Goal: Communication & Community: Participate in discussion

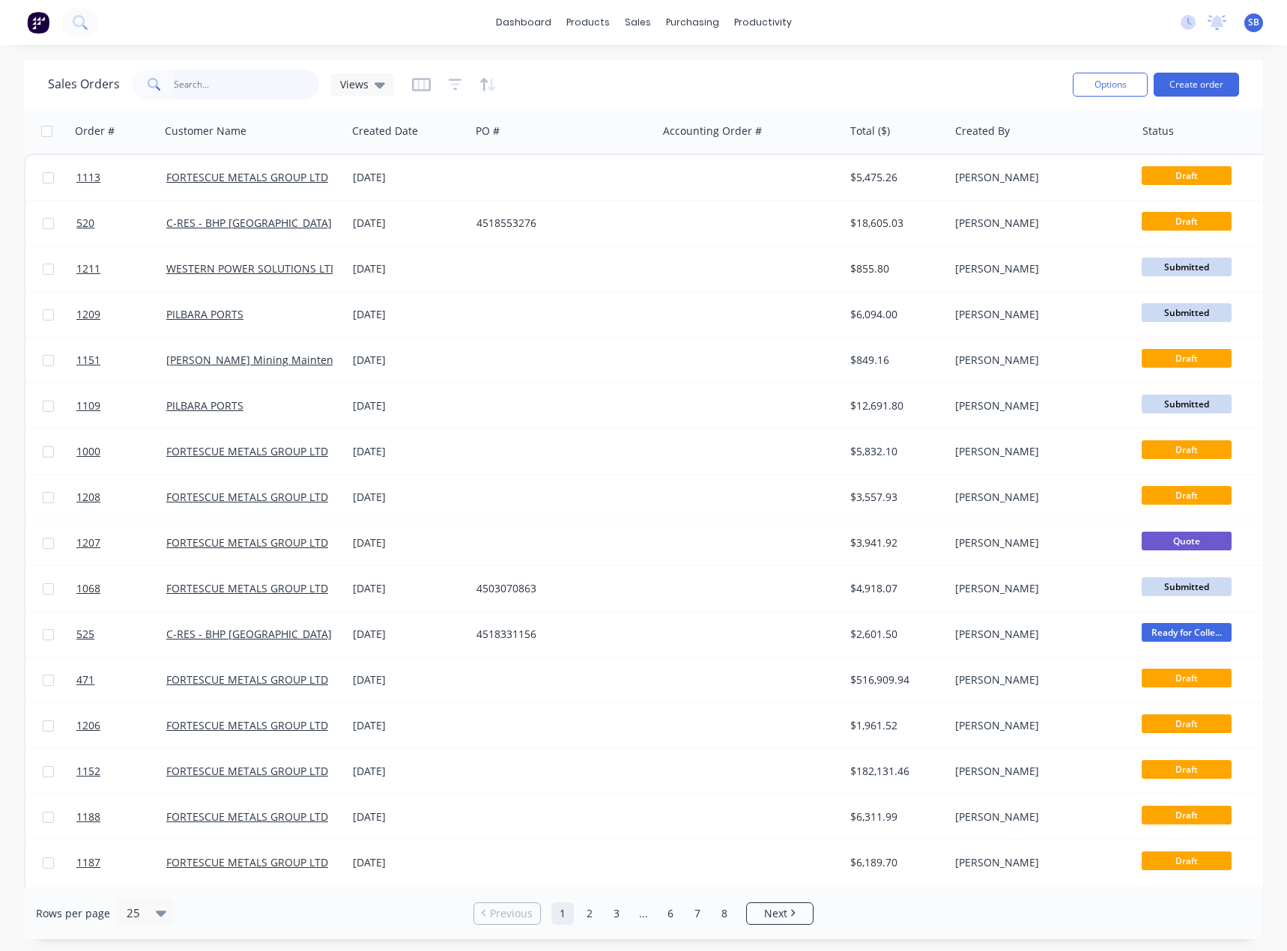
click at [254, 79] on input "text" at bounding box center [247, 85] width 146 height 30
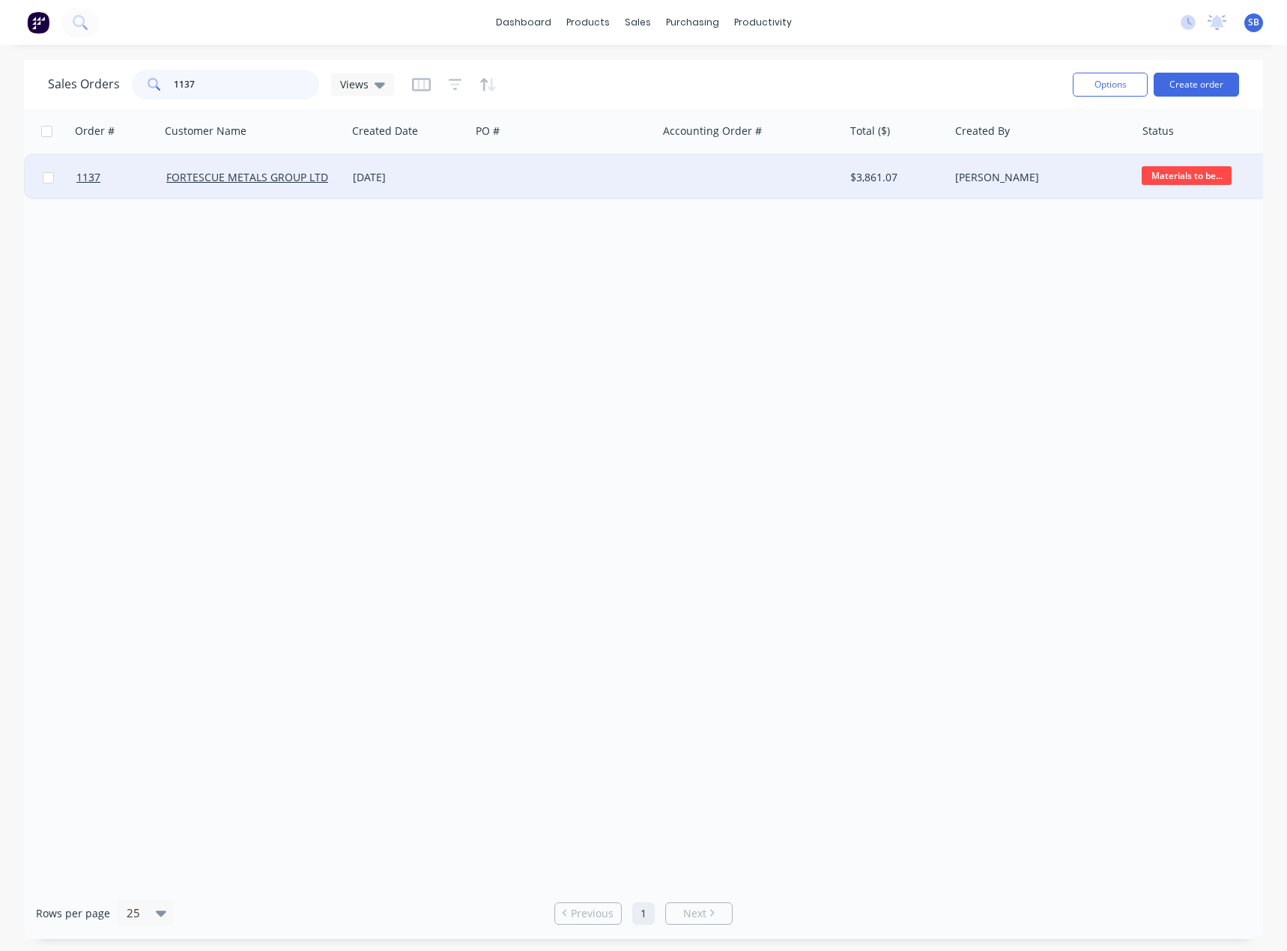
type input "1137"
click at [397, 179] on div "[DATE]" at bounding box center [409, 177] width 112 height 15
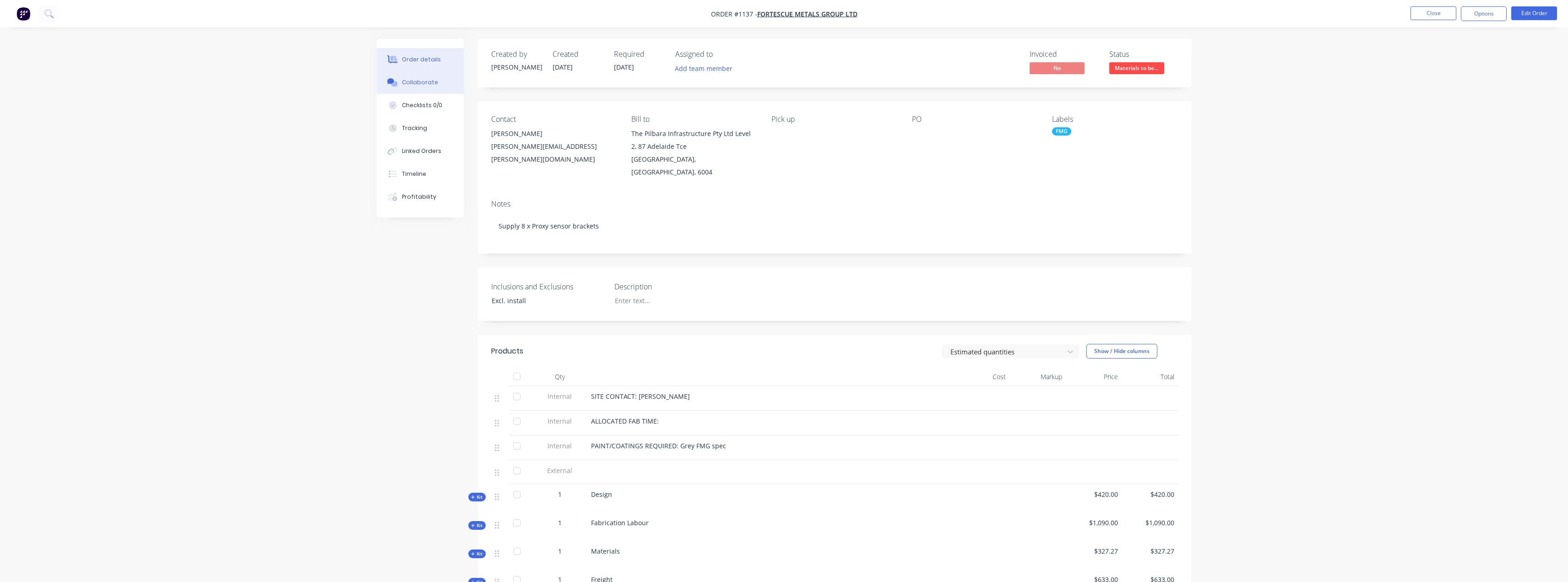
click at [431, 86] on div "Collaborate" at bounding box center [419, 82] width 36 height 8
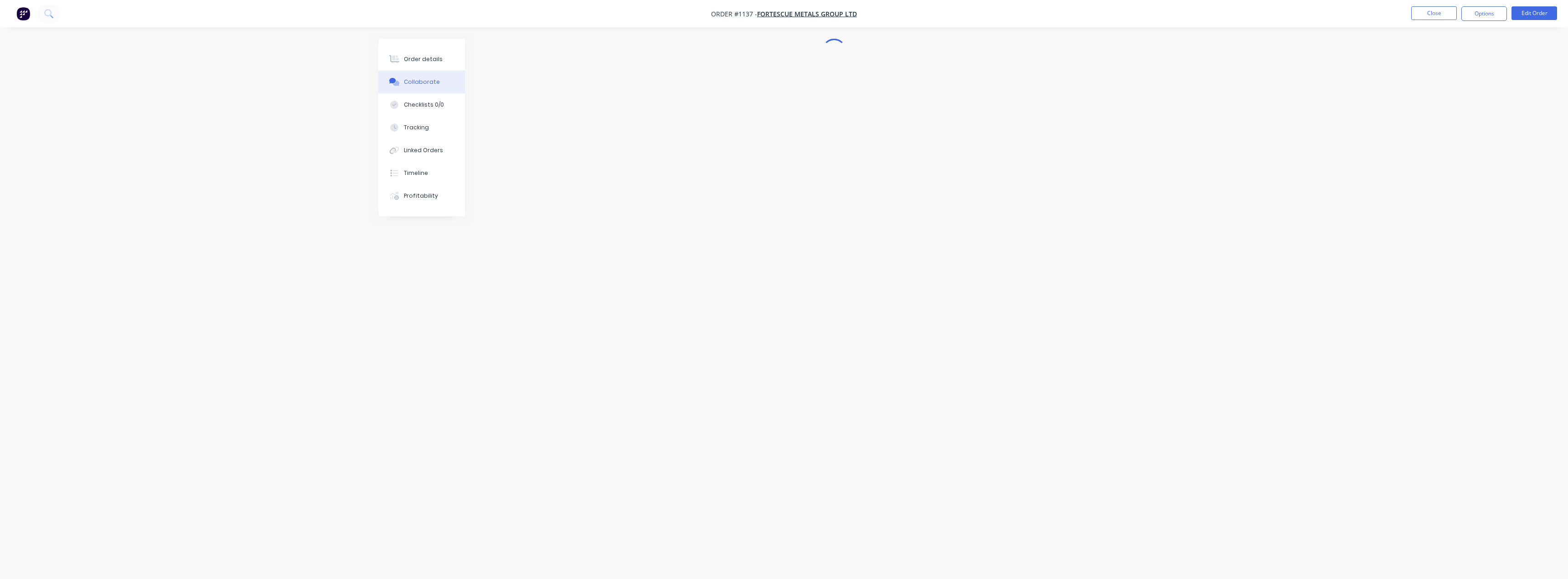
click at [311, 348] on div "Order details Collaborate Checklists 0/0 Tracking Linked Orders Timeline Profit…" at bounding box center [784, 290] width 1568 height 579
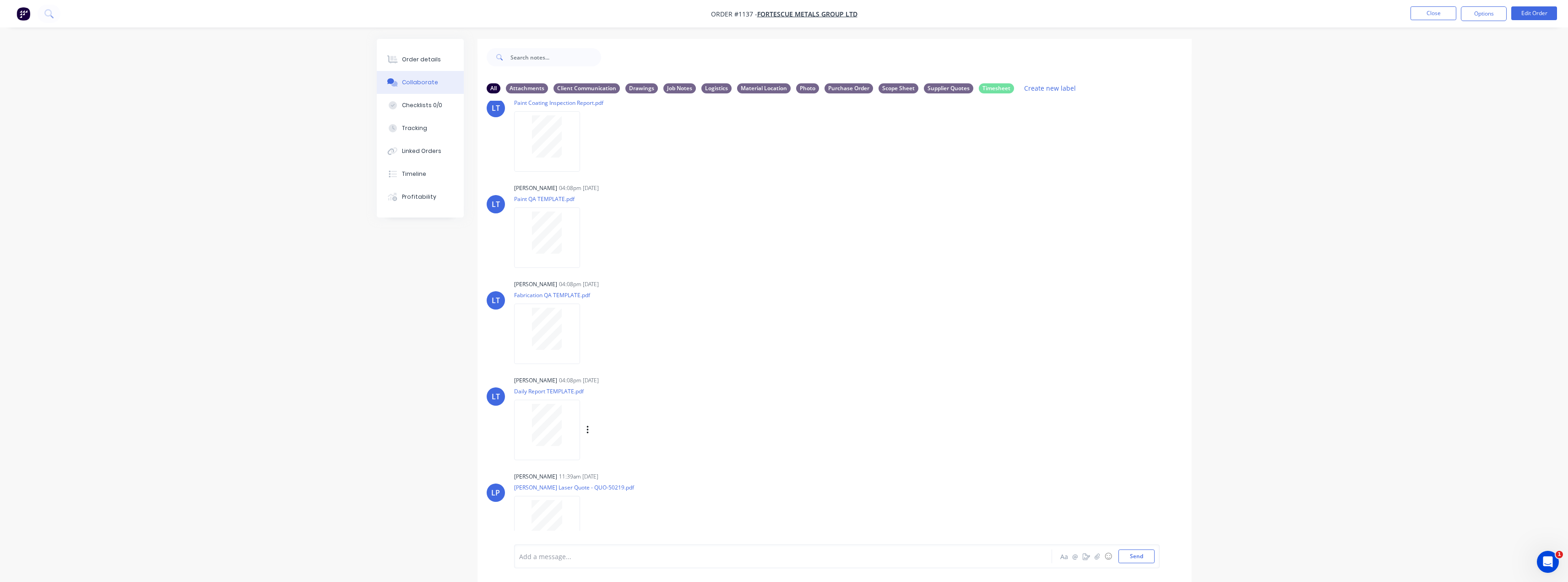
scroll to position [45, 0]
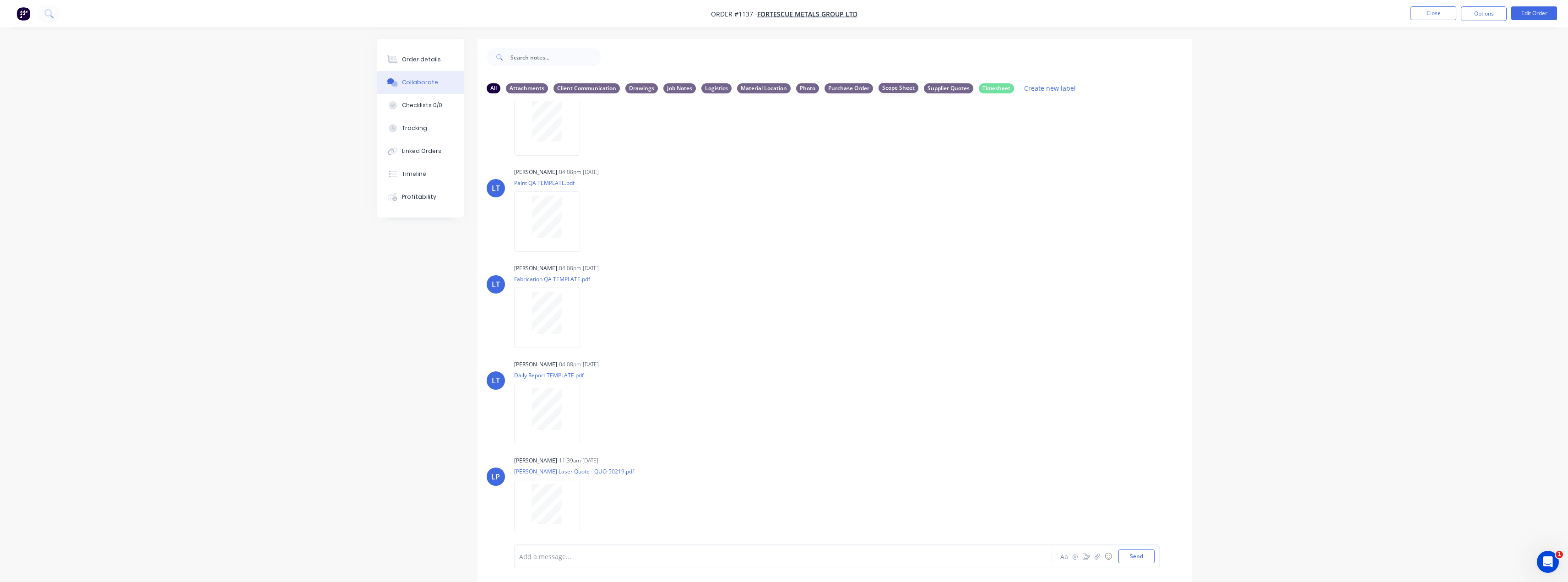
click at [897, 89] on div "Scope Sheet" at bounding box center [898, 88] width 40 height 10
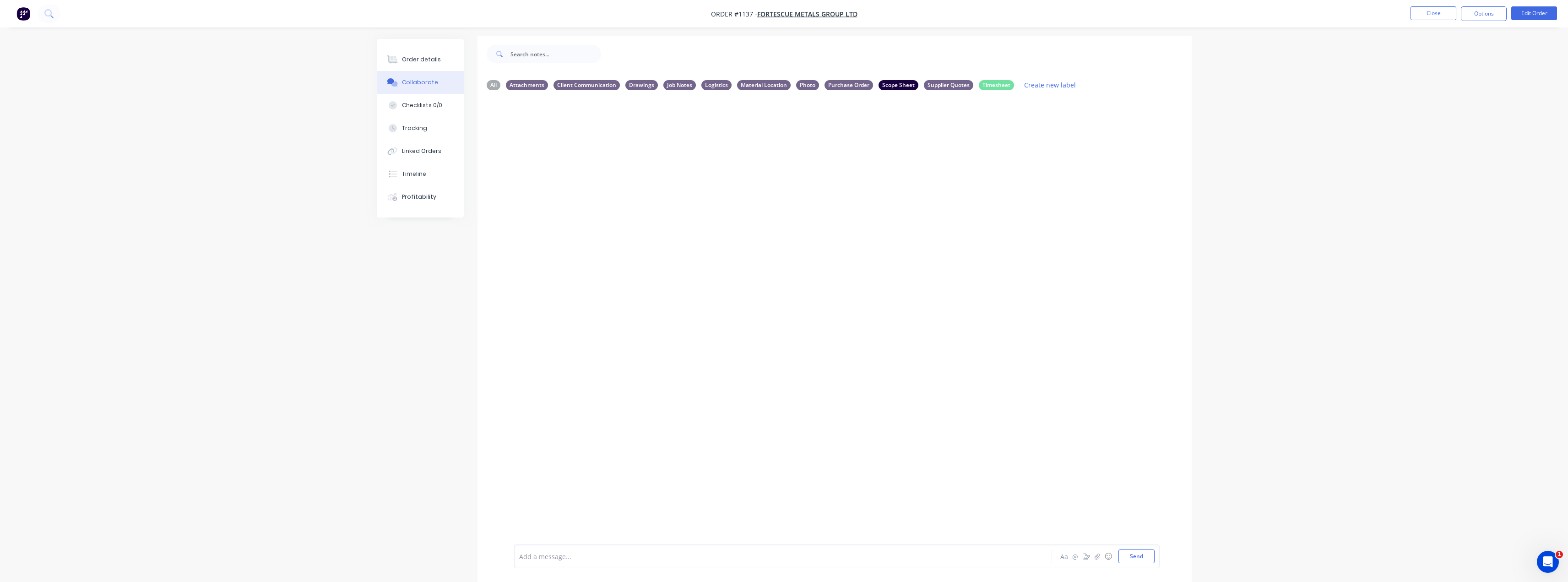
scroll to position [0, 0]
click at [424, 59] on div "Order details" at bounding box center [421, 59] width 39 height 8
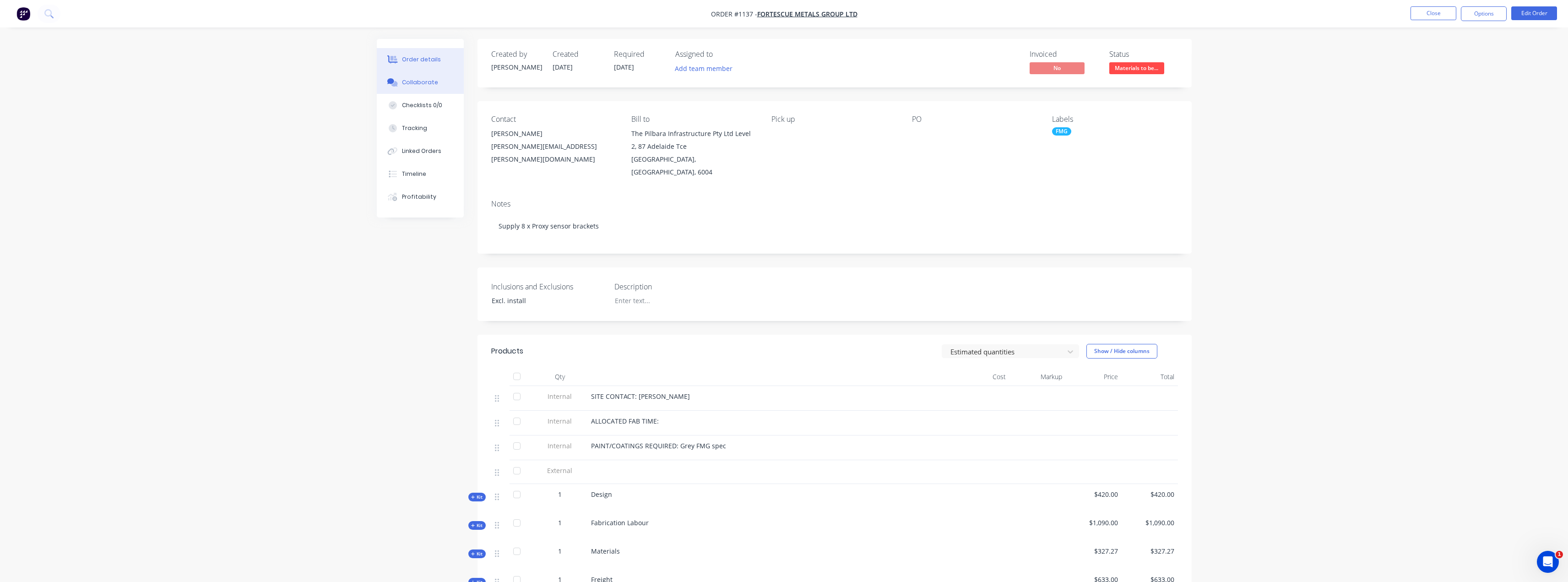
click at [436, 81] on button "Collaborate" at bounding box center [420, 82] width 87 height 23
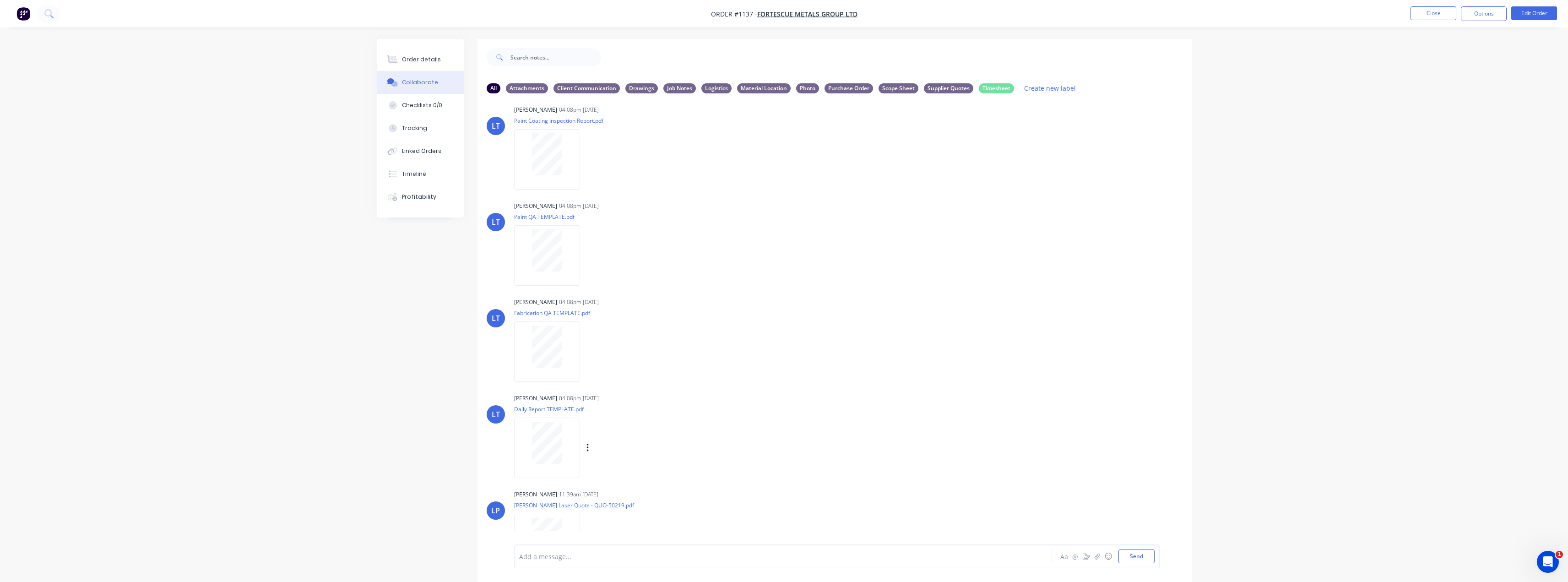
scroll to position [45, 0]
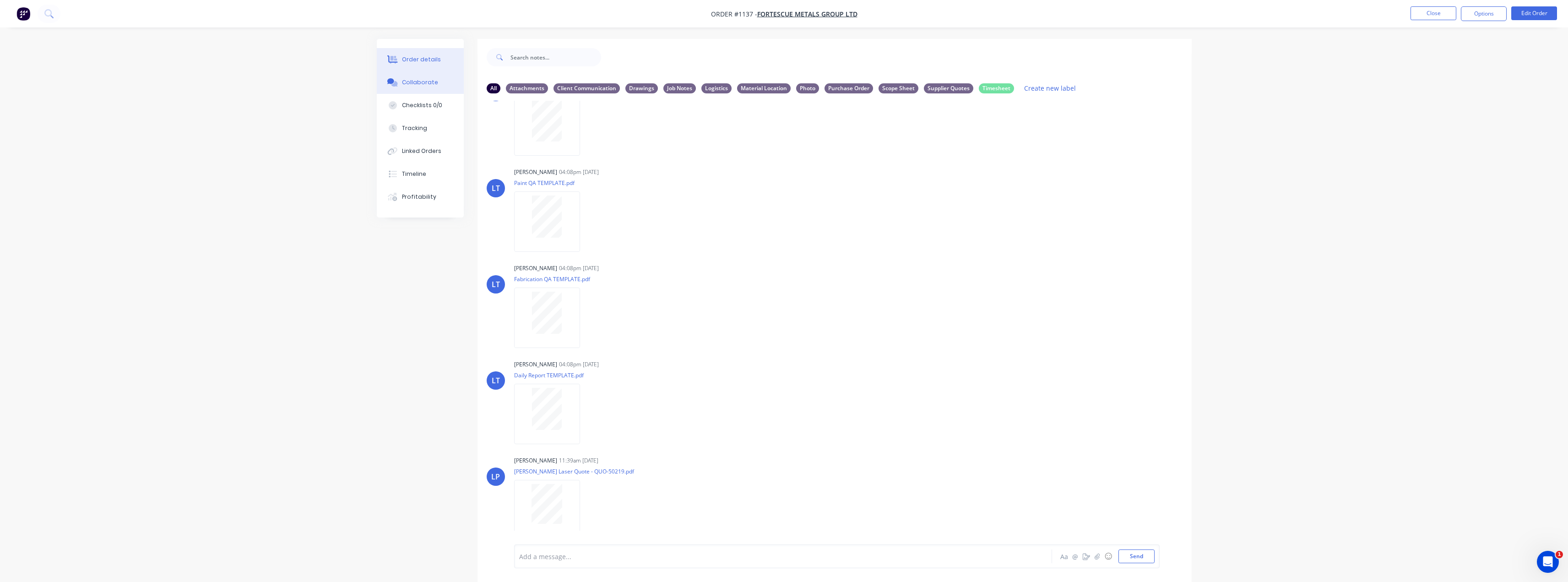
click at [408, 63] on div "Order details" at bounding box center [421, 59] width 39 height 8
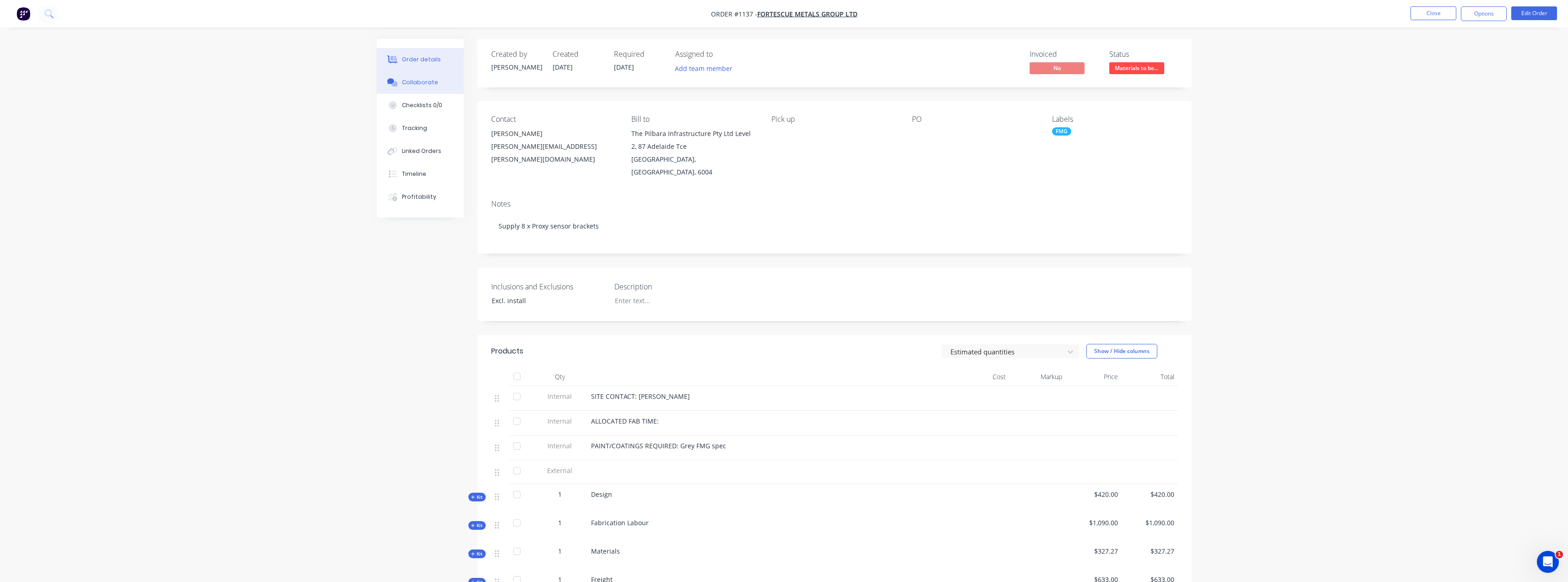
click at [418, 83] on div "Collaborate" at bounding box center [419, 82] width 36 height 8
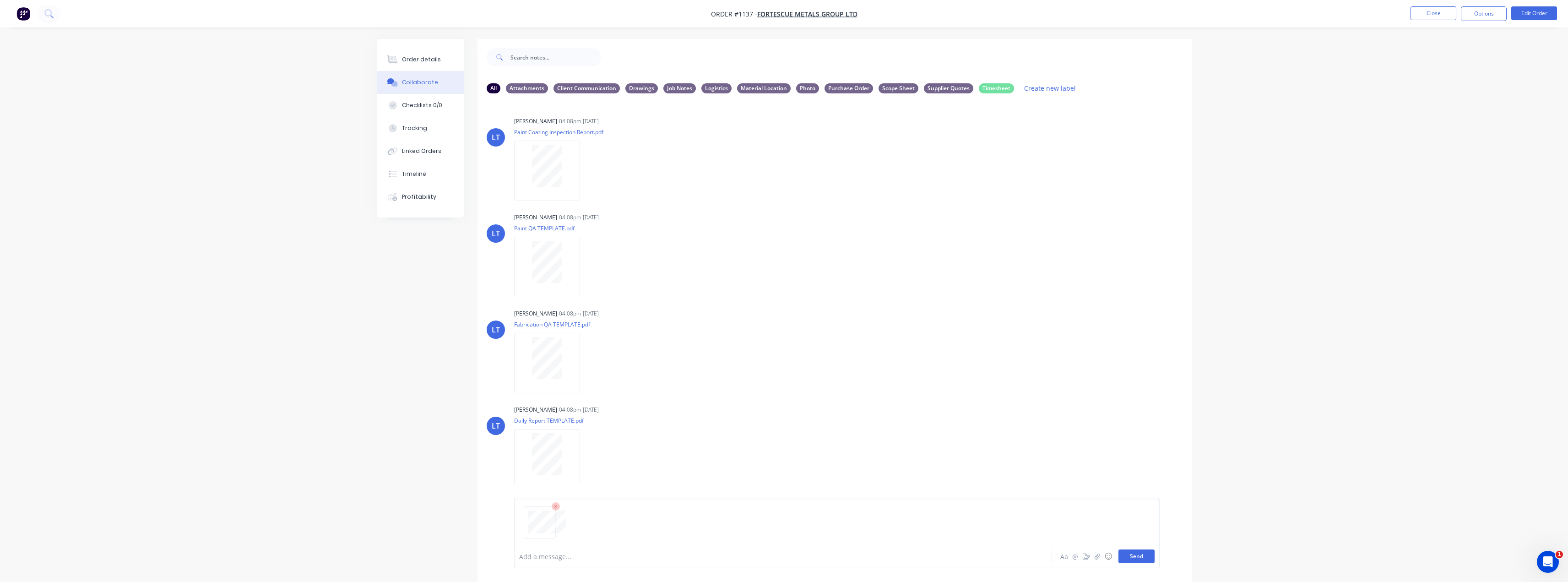
click at [1133, 559] on button "Send" at bounding box center [1136, 556] width 36 height 13
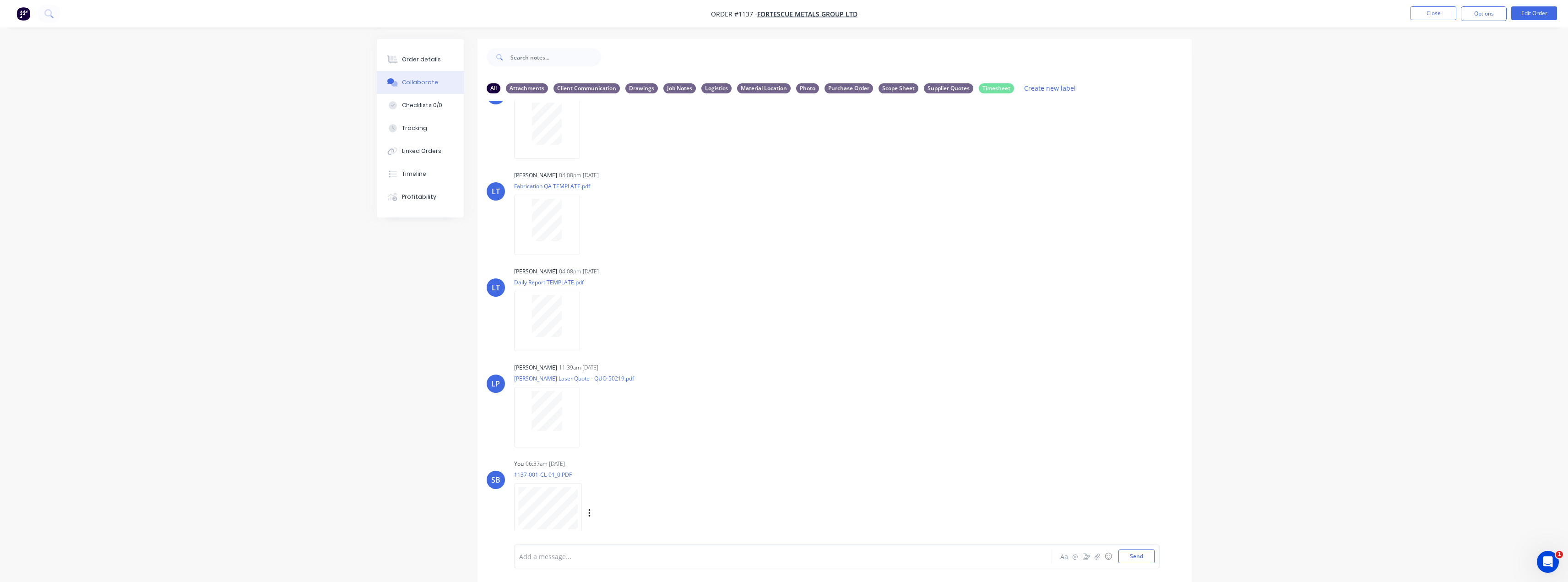
scroll to position [141, 0]
click at [586, 511] on div "Labels Download Delete" at bounding box center [637, 510] width 103 height 13
click at [588, 509] on icon "button" at bounding box center [589, 510] width 2 height 10
click at [656, 493] on button "Labels" at bounding box center [649, 491] width 103 height 21
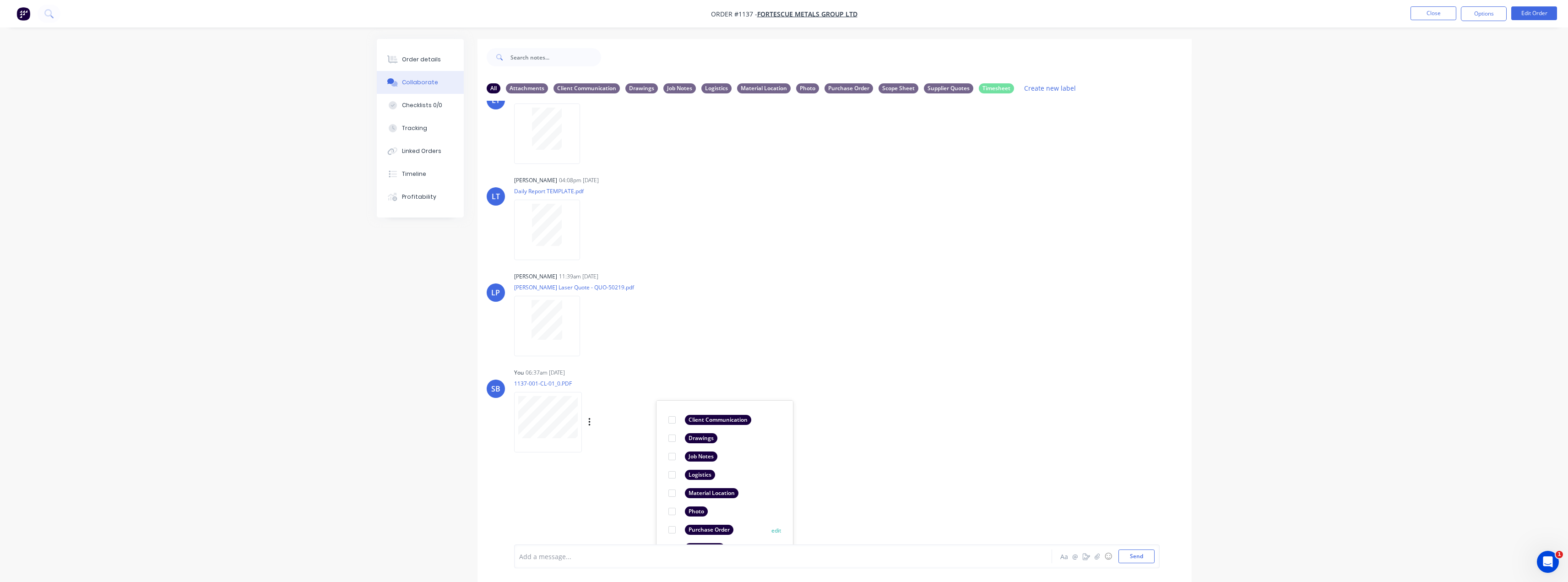
scroll to position [233, 0]
click at [695, 435] on div "Drawings" at bounding box center [701, 434] width 32 height 10
click at [996, 447] on div "LT Leya Thompson 04:08pm 22/09/25 Paint Coating Inspection Report.pdf Labels Do…" at bounding box center [834, 323] width 714 height 444
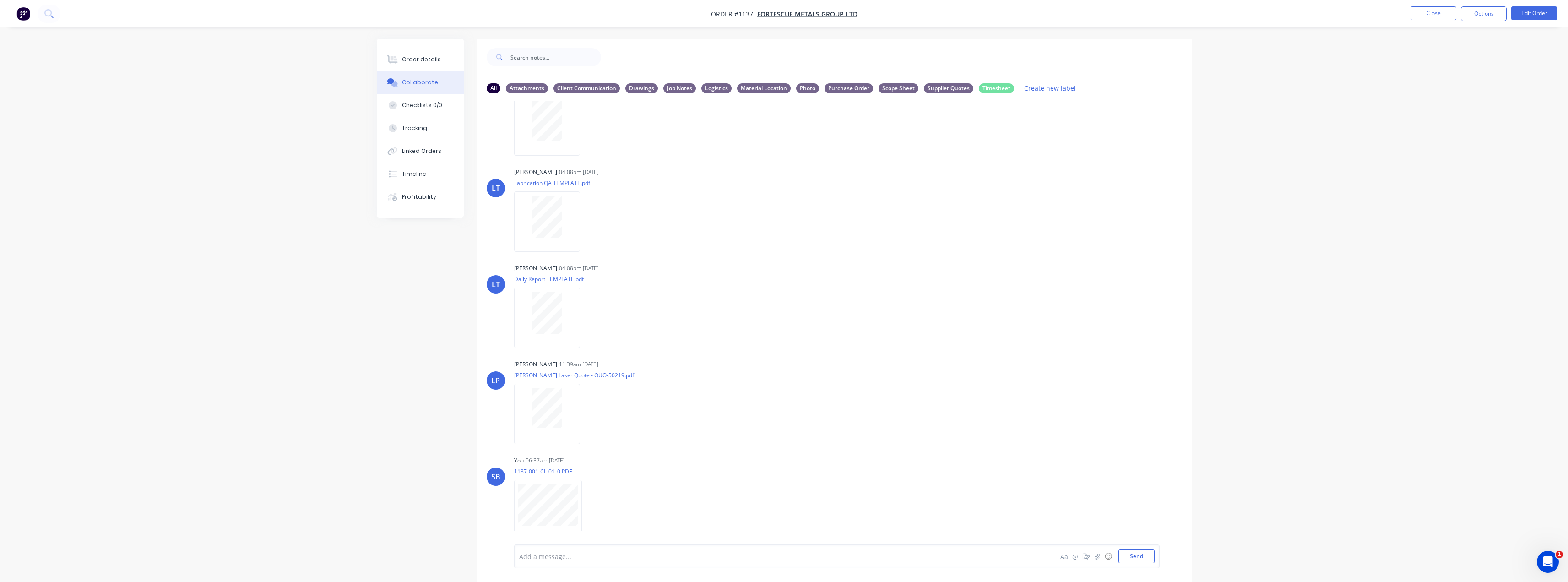
scroll to position [141, 0]
click at [0, 0] on icon "button" at bounding box center [0, 0] width 0 height 0
click at [0, 0] on button "Delete" at bounding box center [0, 0] width 0 height 0
click at [1147, 555] on button "Send" at bounding box center [1136, 556] width 36 height 13
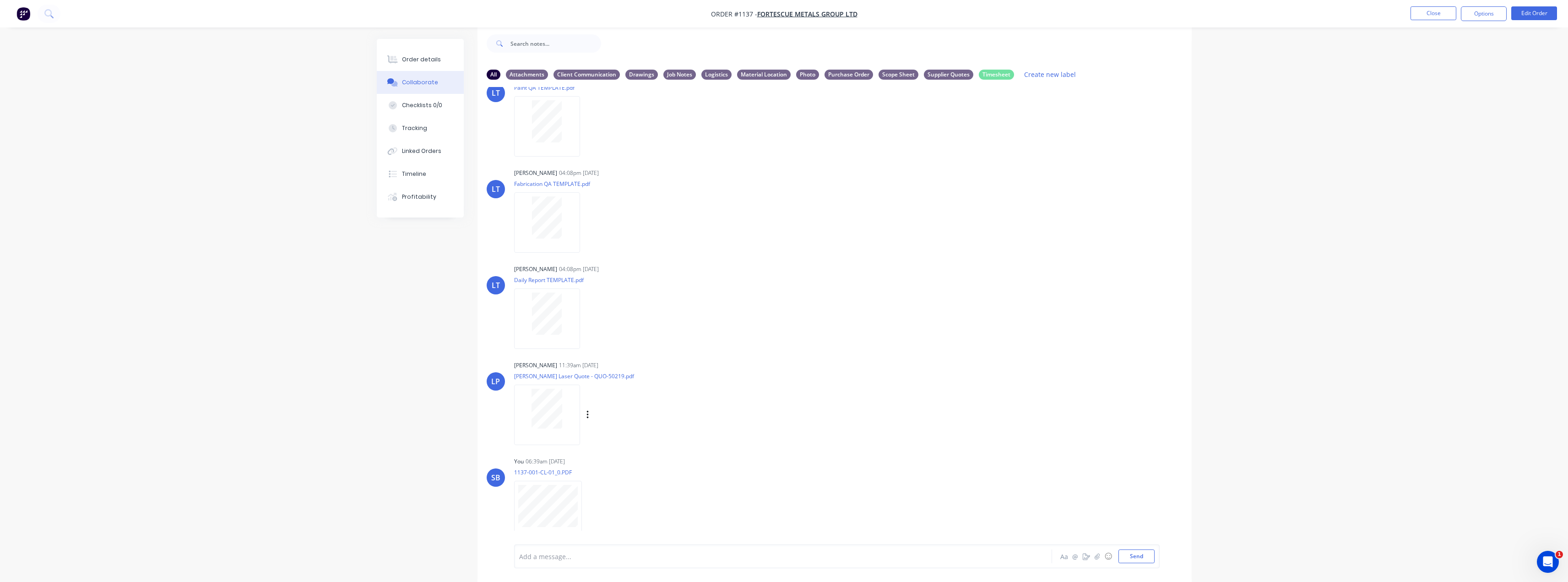
scroll to position [141, 0]
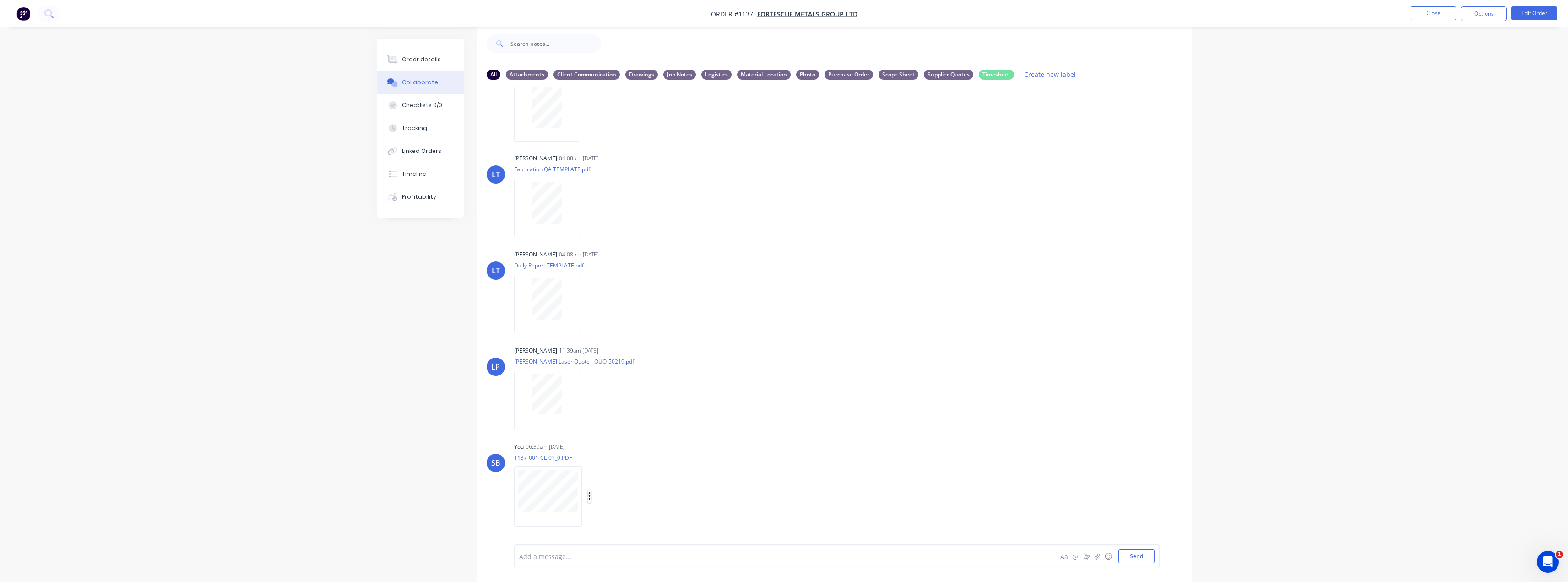
click at [588, 500] on icon "button" at bounding box center [589, 496] width 2 height 10
click at [619, 482] on button "Labels" at bounding box center [649, 477] width 103 height 21
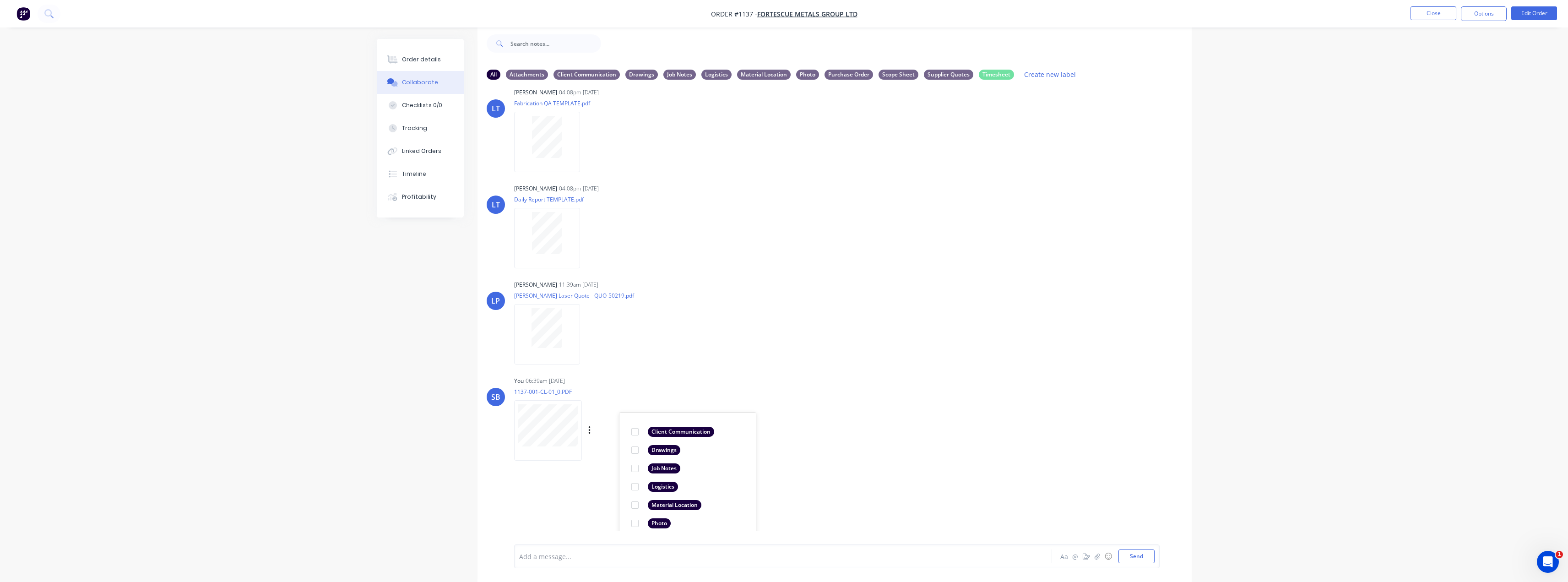
scroll to position [290, 0]
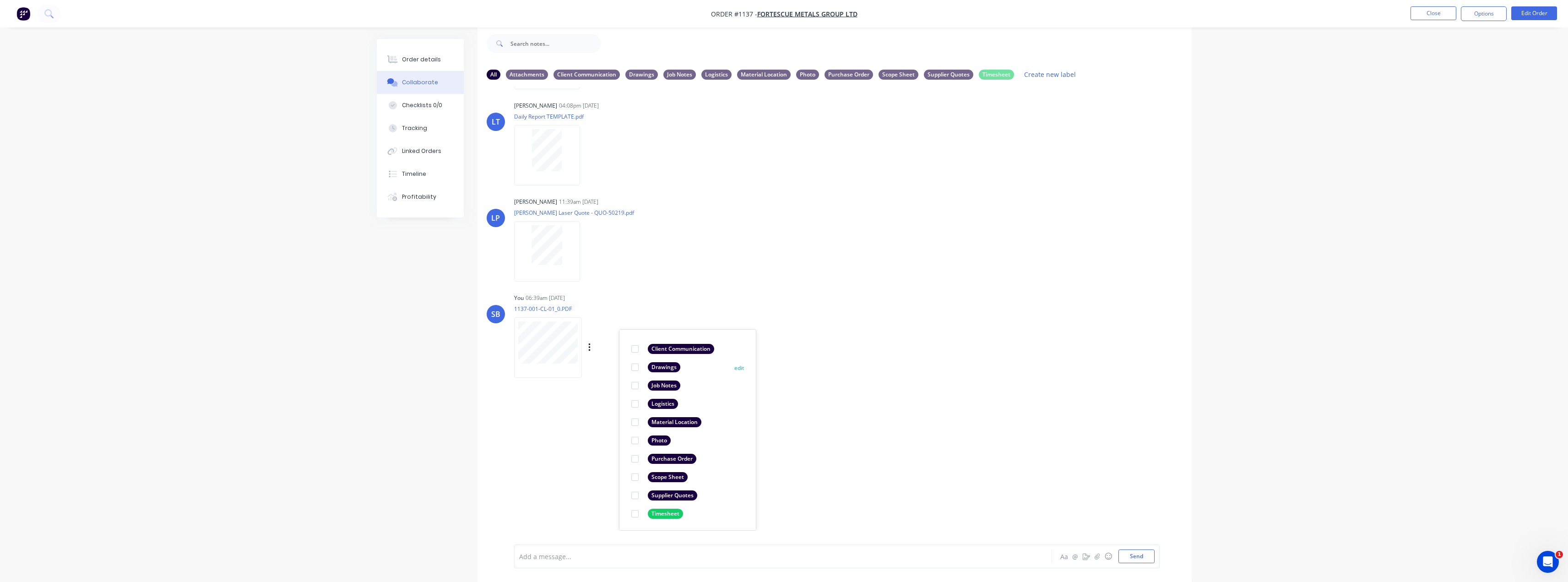
click at [661, 373] on div "Drawings edit" at bounding box center [687, 367] width 122 height 18
click at [662, 367] on div "Drawings" at bounding box center [664, 367] width 32 height 10
click at [942, 447] on div "LT Leya Thompson 04:08pm 22/09/25 Paint Coating Inspection Report.pdf Labels Do…" at bounding box center [834, 309] width 714 height 444
